Goal: Find specific page/section: Find specific page/section

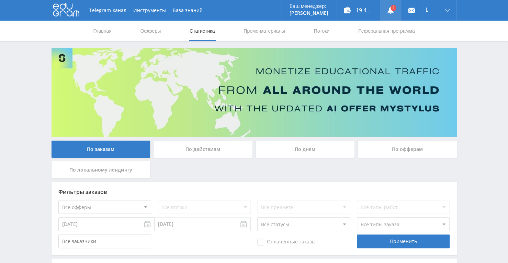
click at [388, 11] on icon at bounding box center [390, 10] width 7 height 7
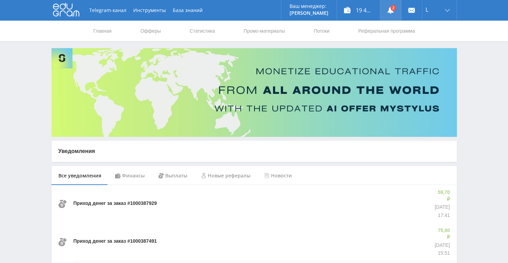
click at [389, 9] on icon at bounding box center [390, 10] width 7 height 7
click at [203, 37] on link "Статистика" at bounding box center [202, 31] width 27 height 21
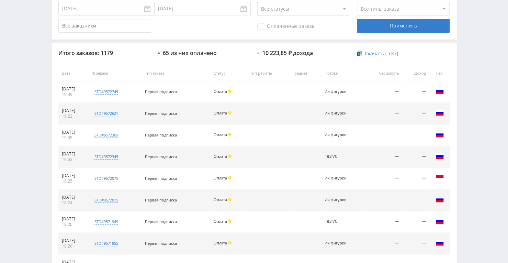
scroll to position [260, 0]
